Goal: Information Seeking & Learning: Stay updated

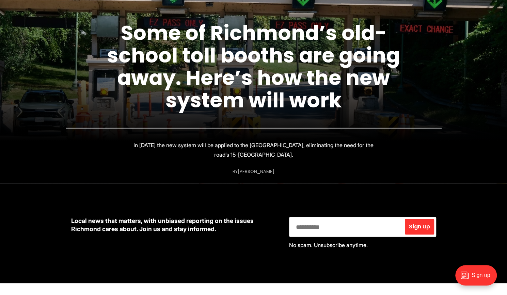
scroll to position [111, 0]
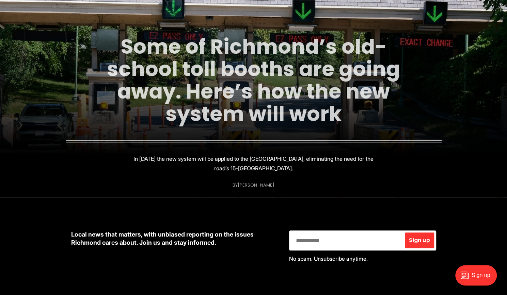
click at [279, 80] on link "Some of Richmond’s old-school toll booths are going away. Here’s how the new sy…" at bounding box center [253, 80] width 293 height 96
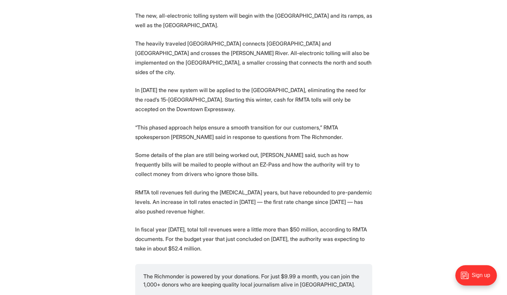
scroll to position [844, 0]
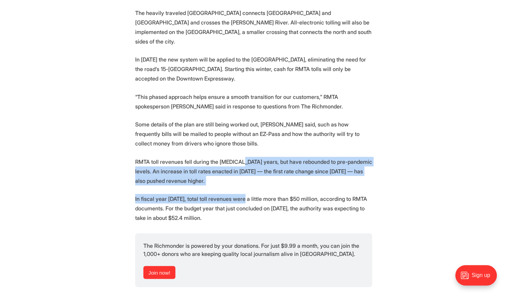
drag, startPoint x: 242, startPoint y: 143, endPoint x: 242, endPoint y: 178, distance: 34.7
click at [242, 178] on section "More automation is coming to [GEOGRAPHIC_DATA]’s tolled expressway system. Star…" at bounding box center [253, 47] width 507 height 1141
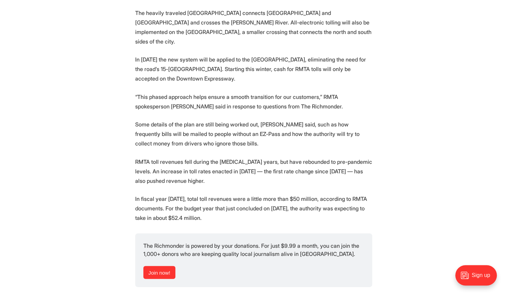
drag, startPoint x: 242, startPoint y: 176, endPoint x: 246, endPoint y: 123, distance: 53.6
click at [246, 123] on p "Some details of the plan are still being worked out, [PERSON_NAME] said, such a…" at bounding box center [253, 134] width 237 height 29
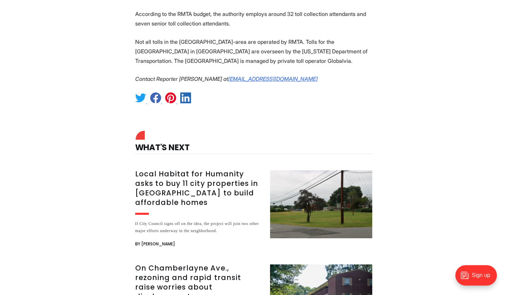
scroll to position [1356, 0]
